Goal: Task Accomplishment & Management: Use online tool/utility

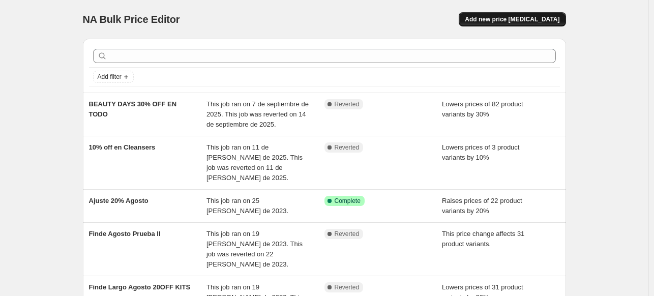
click at [522, 19] on span "Add new price change job" at bounding box center [512, 19] width 95 height 8
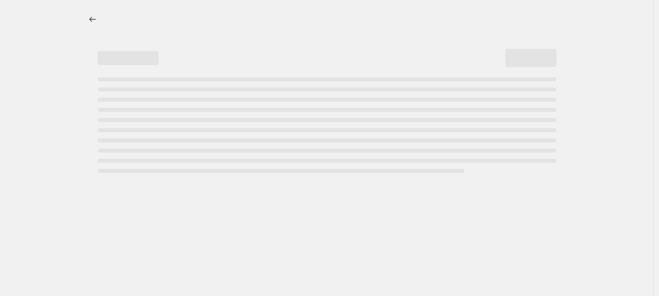
select select "percentage"
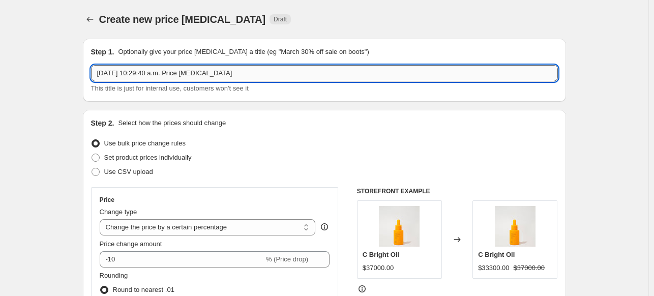
click at [105, 70] on input "25 sep 2025, 10:29:40 a.m. Price change job" at bounding box center [324, 73] width 467 height 16
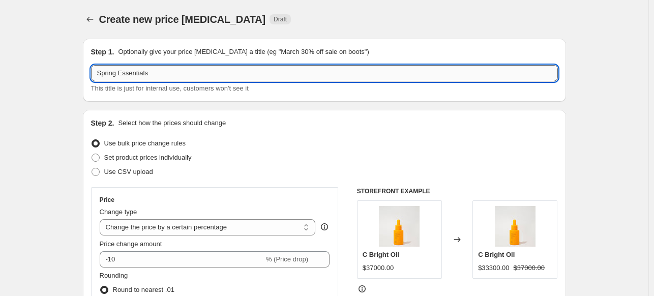
click at [164, 78] on input "Spring Essentials" at bounding box center [324, 73] width 467 height 16
type input "Spring Essentials 25% OFF"
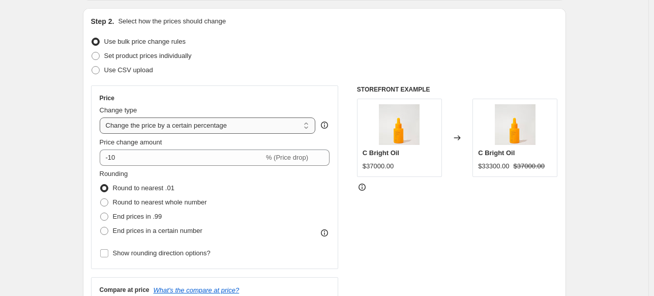
click at [240, 125] on select "Change the price to a certain amount Change the price by a certain amount Chang…" at bounding box center [208, 125] width 216 height 16
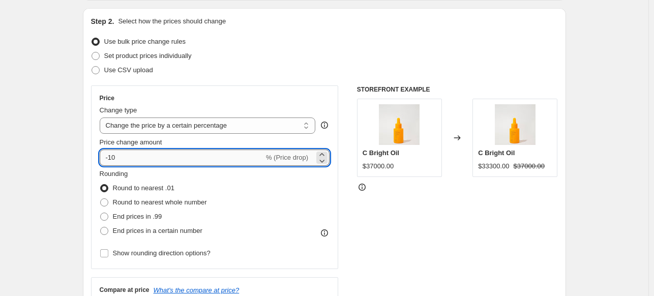
click at [171, 154] on input "-10" at bounding box center [182, 157] width 164 height 16
type input "-1"
type input "-25"
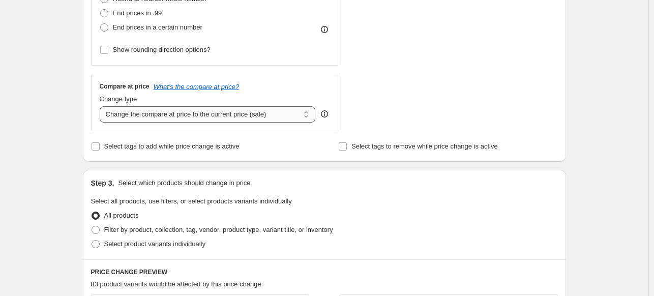
scroll to position [356, 0]
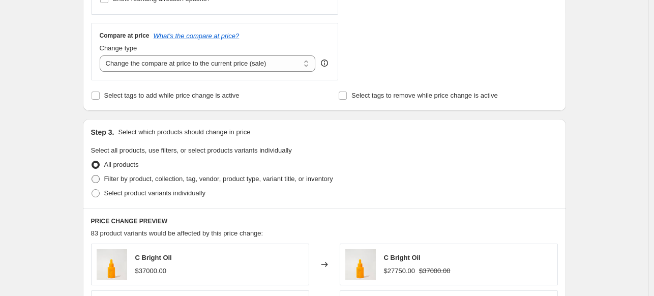
click at [103, 176] on label "Filter by product, collection, tag, vendor, product type, variant title, or inv…" at bounding box center [212, 179] width 242 height 14
click at [92, 175] on input "Filter by product, collection, tag, vendor, product type, variant title, or inv…" at bounding box center [92, 175] width 1 height 1
radio input "true"
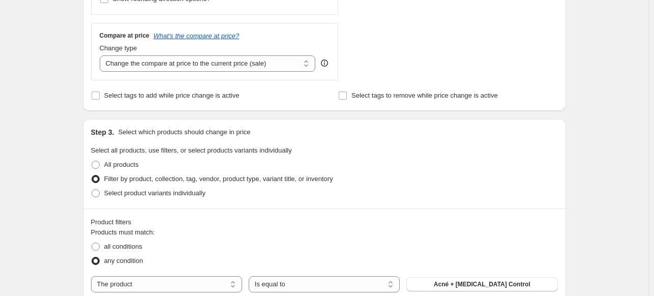
scroll to position [458, 0]
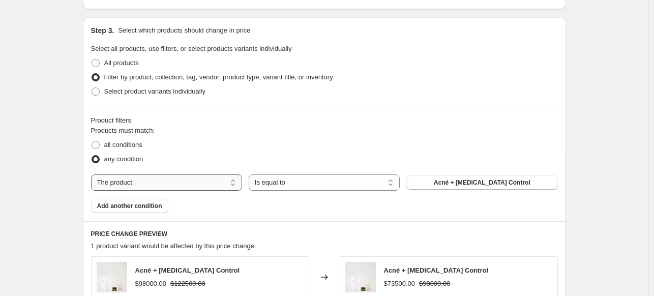
click at [153, 189] on select "The product The product's collection The product's tag The product's vendor The…" at bounding box center [166, 182] width 151 height 16
drag, startPoint x: 52, startPoint y: 203, endPoint x: 128, endPoint y: 201, distance: 75.8
click at [52, 203] on div "Create new price change job. This page is ready Create new price change job Dra…" at bounding box center [324, 14] width 648 height 944
click at [97, 147] on span at bounding box center [96, 145] width 8 height 8
click at [92, 141] on input "all conditions" at bounding box center [92, 141] width 1 height 1
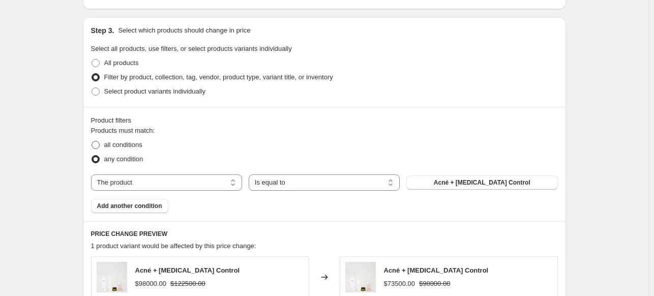
radio input "true"
click at [142, 188] on select "The product The product's collection The product's tag The product's vendor The…" at bounding box center [166, 182] width 151 height 16
click at [57, 172] on div "Create new price change job. This page is ready Create new price change job Dra…" at bounding box center [324, 14] width 648 height 944
click at [100, 161] on span at bounding box center [96, 159] width 8 height 8
click at [92, 156] on input "any condition" at bounding box center [92, 155] width 1 height 1
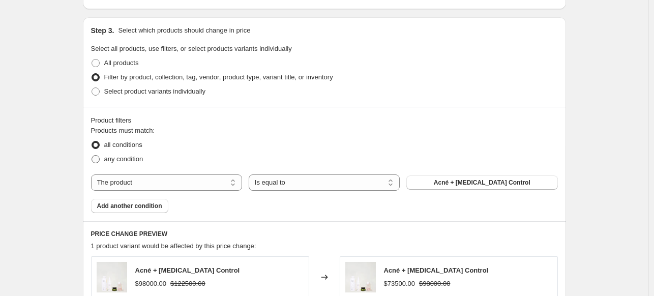
radio input "true"
click at [71, 149] on div "Create new price change job. This page is ready Create new price change job Dra…" at bounding box center [324, 14] width 648 height 944
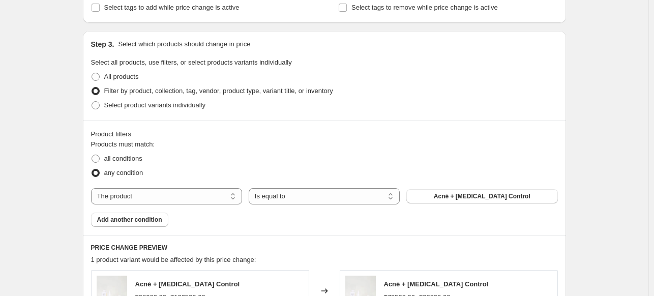
scroll to position [495, 0]
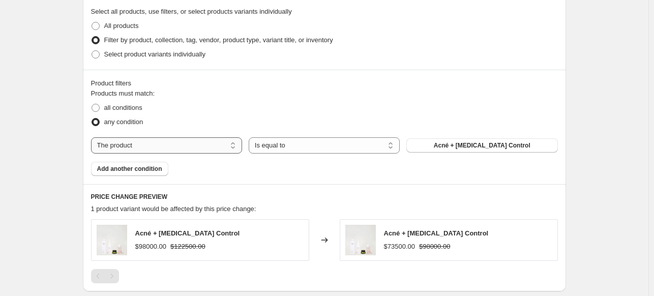
click at [124, 149] on select "The product The product's collection The product's tag The product's vendor The…" at bounding box center [166, 145] width 151 height 16
select select "collection"
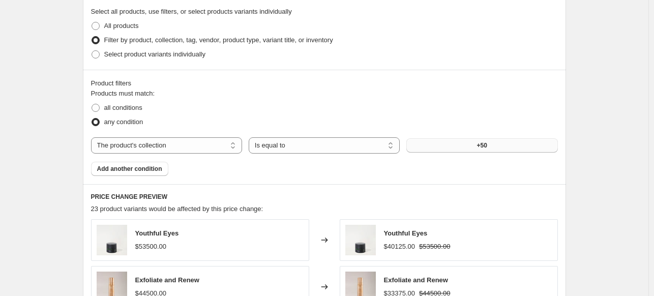
click at [470, 152] on button "+50" at bounding box center [481, 145] width 151 height 14
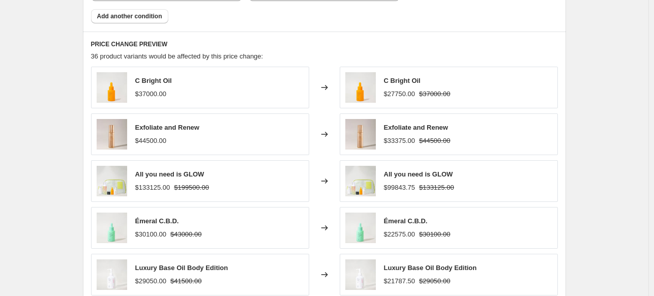
scroll to position [834, 0]
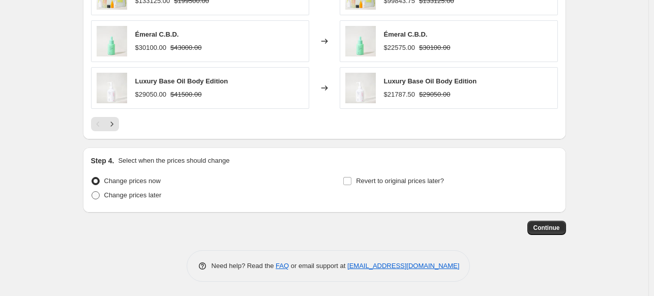
click at [97, 197] on span at bounding box center [96, 195] width 8 height 8
click at [92, 192] on input "Change prices later" at bounding box center [92, 191] width 1 height 1
radio input "true"
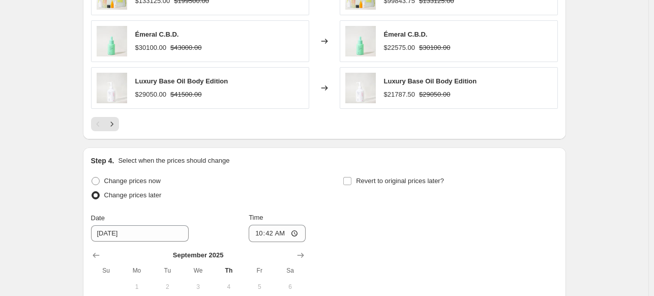
scroll to position [936, 0]
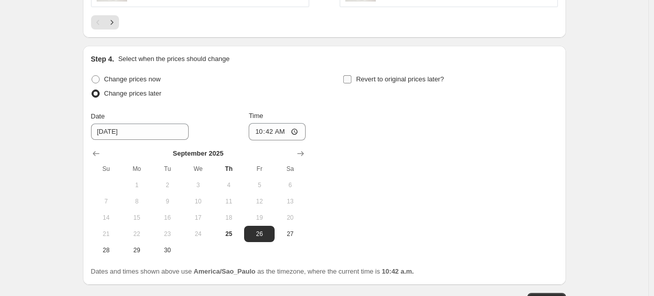
click at [351, 78] on input "Revert to original prices later?" at bounding box center [347, 79] width 8 height 8
checkbox input "true"
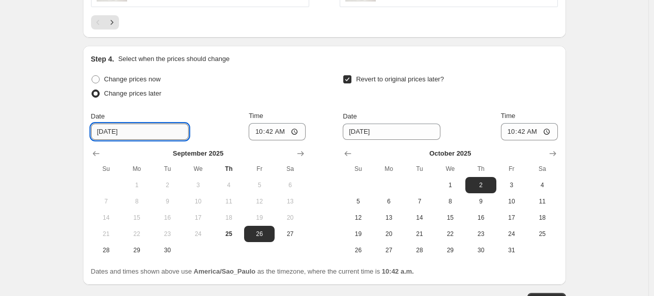
click at [149, 134] on input "9/26/2025" at bounding box center [140, 132] width 98 height 16
click at [108, 133] on input "9/26/2025" at bounding box center [140, 132] width 98 height 16
click at [148, 130] on input "9/26/2025" at bounding box center [140, 132] width 98 height 16
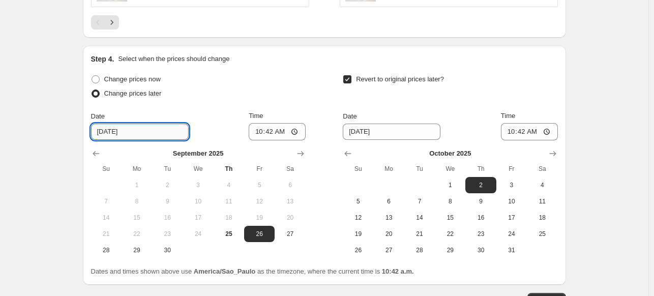
click at [113, 131] on input "9/26/2025" at bounding box center [140, 132] width 98 height 16
click at [289, 231] on span "27" at bounding box center [290, 234] width 22 height 8
type input "9/27/2025"
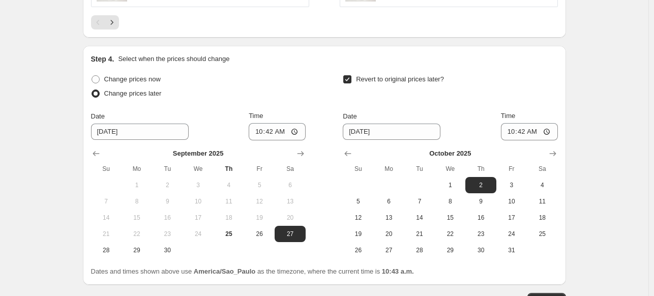
click at [275, 122] on div "Time 10:42" at bounding box center [277, 125] width 57 height 29
click at [272, 130] on input "10:42" at bounding box center [277, 131] width 57 height 17
type input "01:00"
click at [298, 133] on input "01:00" at bounding box center [277, 131] width 57 height 17
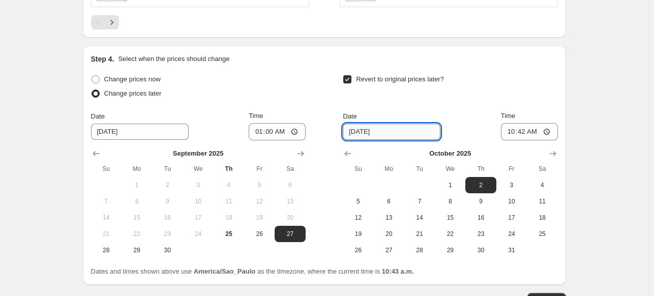
click at [373, 136] on input "10/2/2025" at bounding box center [392, 132] width 98 height 16
click at [365, 199] on span "5" at bounding box center [358, 201] width 22 height 8
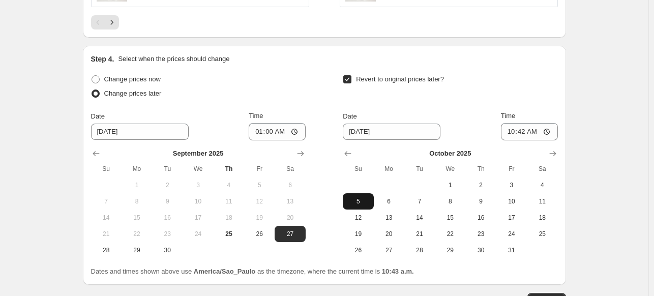
type input "10/5/2025"
click at [523, 128] on input "10:42" at bounding box center [529, 131] width 57 height 17
click at [528, 132] on input "18:42" at bounding box center [529, 131] width 57 height 17
type input "23:59"
click at [393, 200] on span "6" at bounding box center [389, 201] width 22 height 8
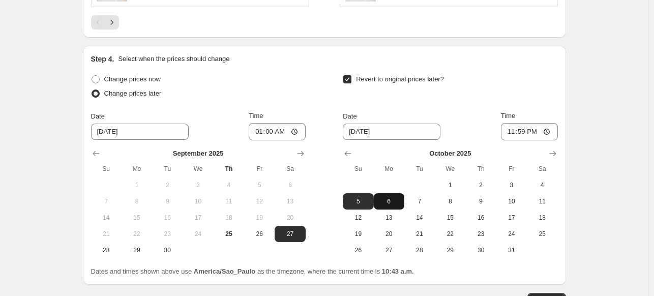
type input "10/6/2025"
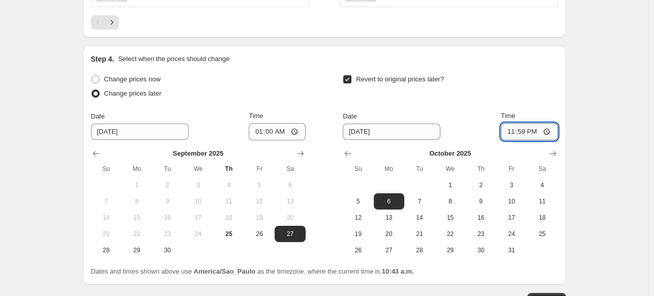
click at [526, 132] on input "23:59" at bounding box center [529, 131] width 57 height 17
click at [525, 134] on input "08:00" at bounding box center [529, 131] width 57 height 17
type input "10:00"
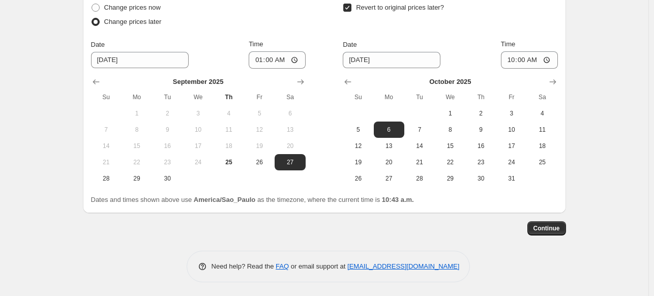
drag, startPoint x: 558, startPoint y: 227, endPoint x: 625, endPoint y: 94, distance: 149.4
click at [551, 221] on button "Continue" at bounding box center [546, 228] width 39 height 14
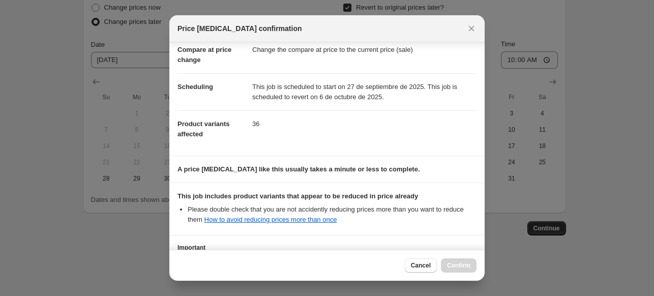
scroll to position [129, 0]
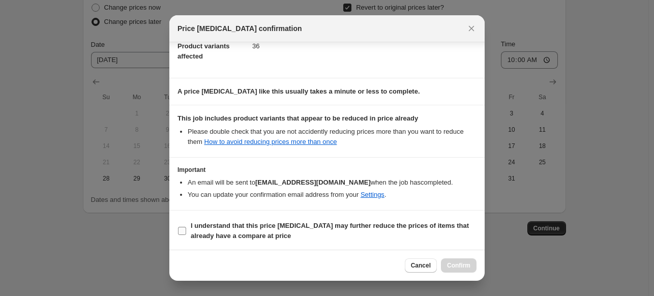
click at [184, 227] on input "I understand that this price change job may further reduce the prices of items …" at bounding box center [182, 231] width 8 height 8
checkbox input "true"
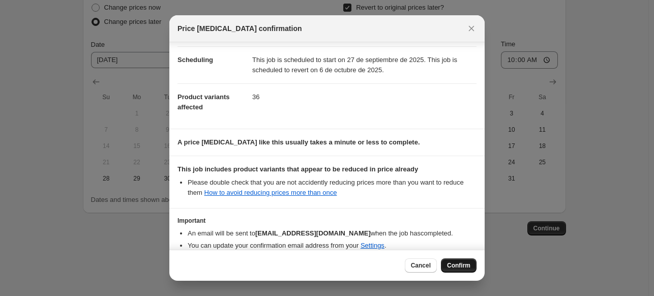
click at [468, 264] on span "Confirm" at bounding box center [458, 265] width 23 height 8
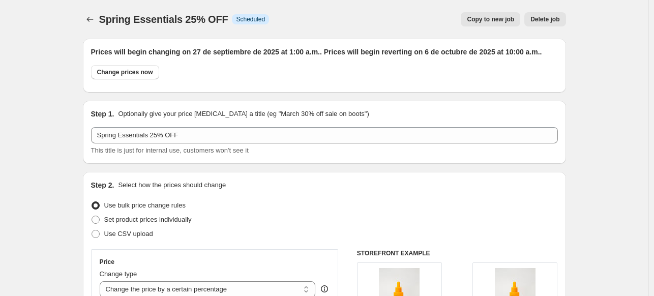
click at [88, 26] on div "Spring Essentials 25% OFF. This page is ready Spring Essentials 25% OFF Info Sc…" at bounding box center [324, 19] width 483 height 39
click at [88, 22] on icon "Price change jobs" at bounding box center [90, 19] width 10 height 10
